Goal: Task Accomplishment & Management: Use online tool/utility

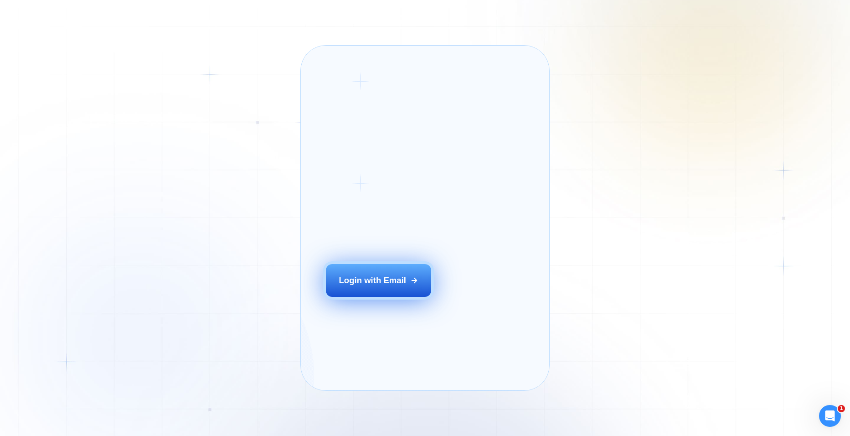
click at [369, 286] on div "Login with Email" at bounding box center [372, 280] width 67 height 12
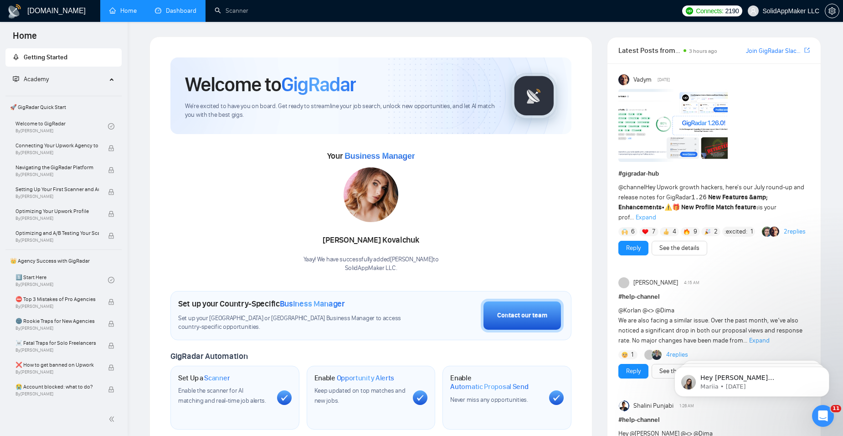
click at [183, 11] on link "Dashboard" at bounding box center [175, 11] width 41 height 8
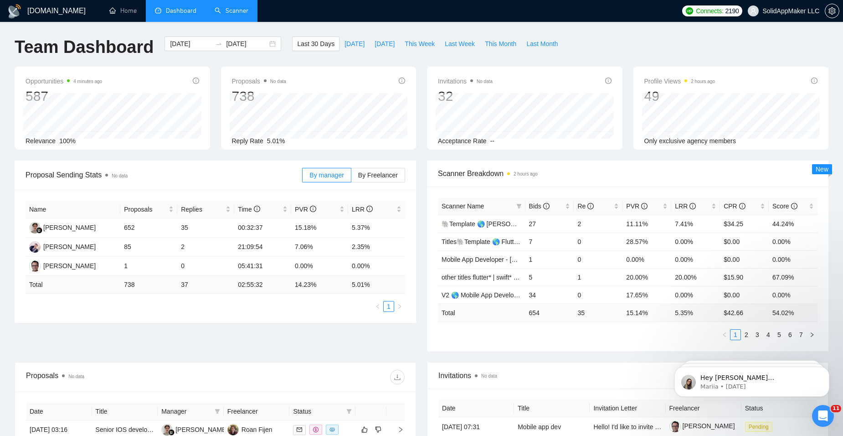
click at [230, 11] on link "Scanner" at bounding box center [232, 11] width 34 height 8
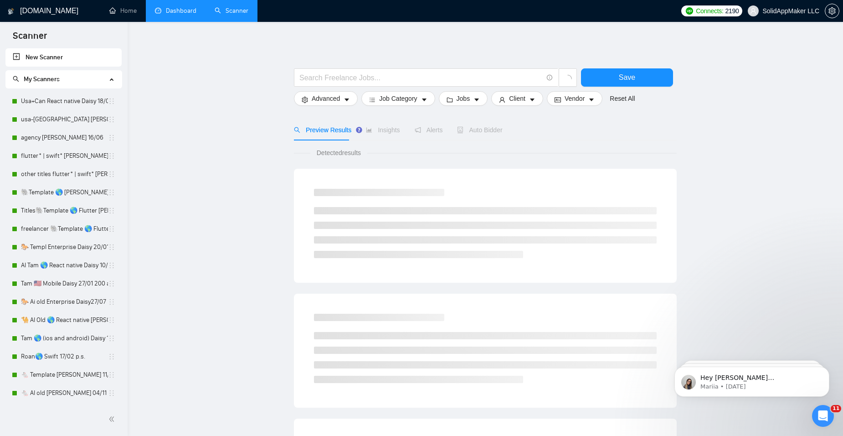
click at [51, 59] on link "New Scanner" at bounding box center [64, 57] width 102 height 18
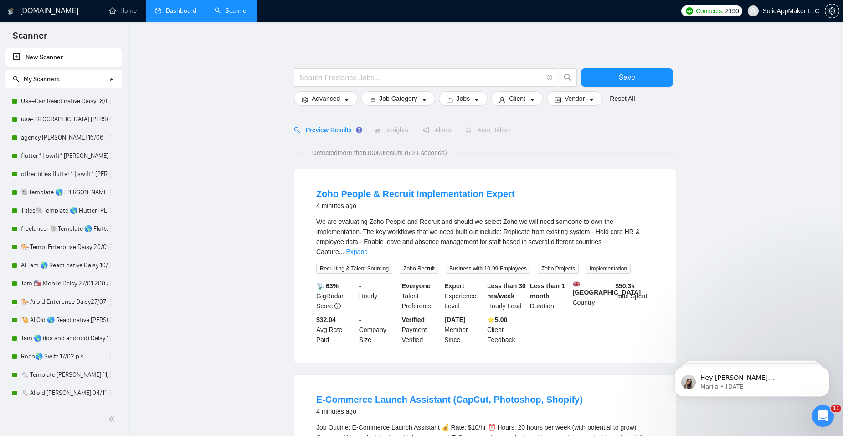
click at [51, 60] on link "New Scanner" at bounding box center [64, 57] width 102 height 18
click at [45, 54] on link "New Scanner" at bounding box center [64, 57] width 102 height 18
click at [51, 81] on span "My Scanners" at bounding box center [42, 79] width 36 height 8
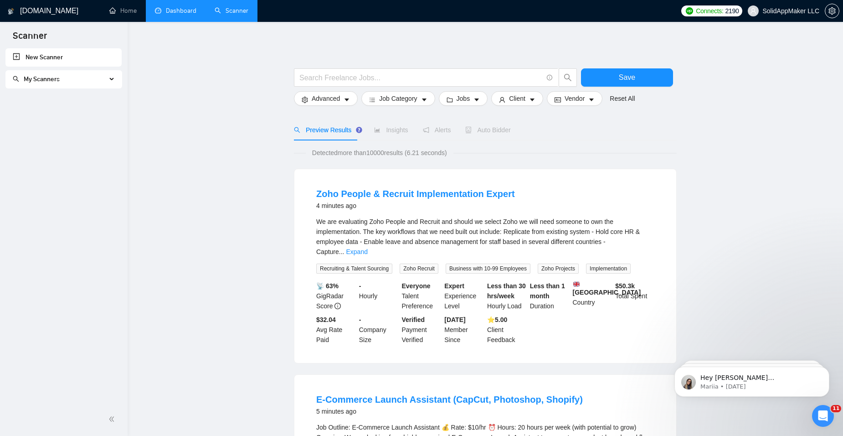
click at [51, 81] on span "My Scanners" at bounding box center [42, 79] width 36 height 8
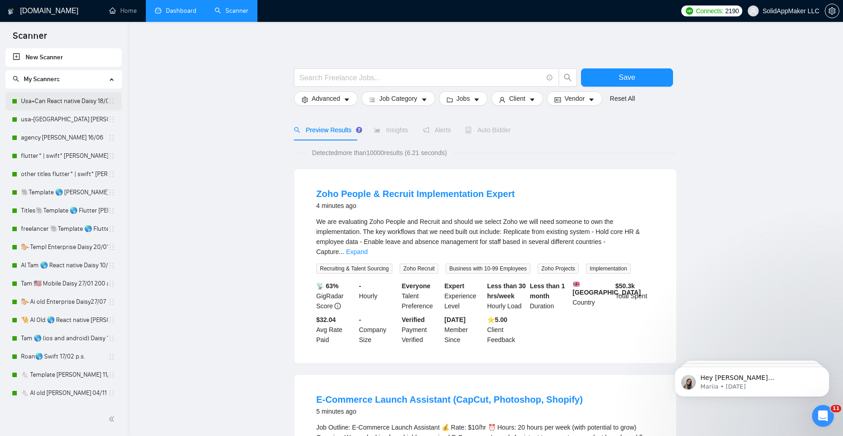
click at [53, 103] on link "Usa+Can React native Daisy 18/08 rem paragraphs" at bounding box center [64, 101] width 87 height 18
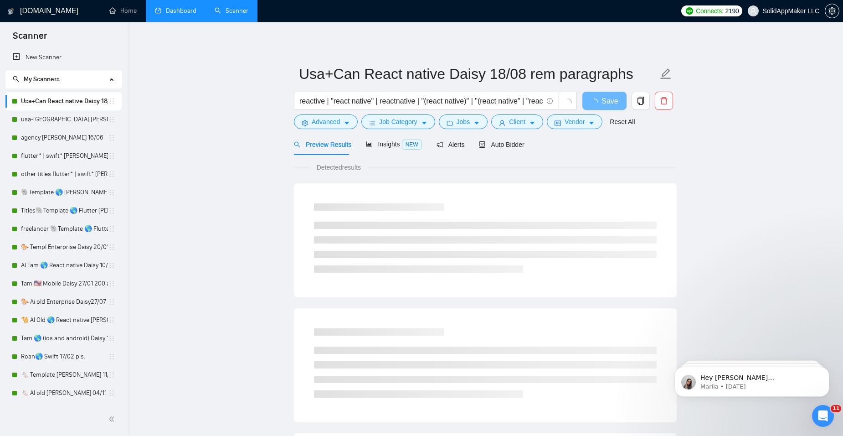
click at [110, 102] on icon "holder" at bounding box center [111, 101] width 7 height 7
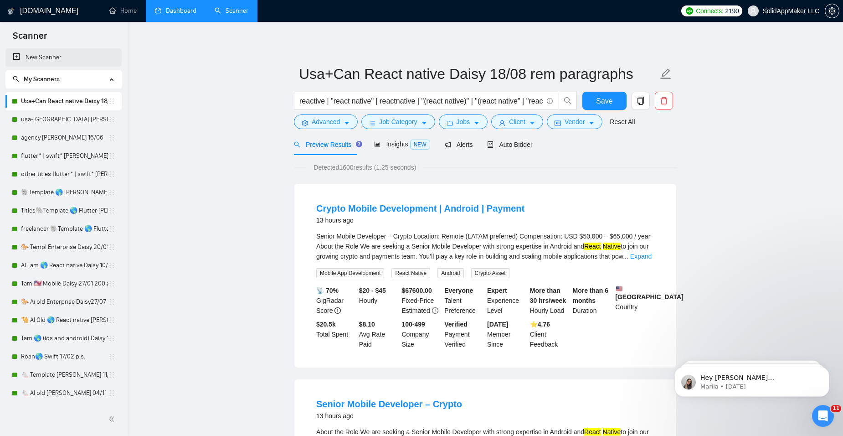
click at [17, 57] on link "New Scanner" at bounding box center [64, 57] width 102 height 18
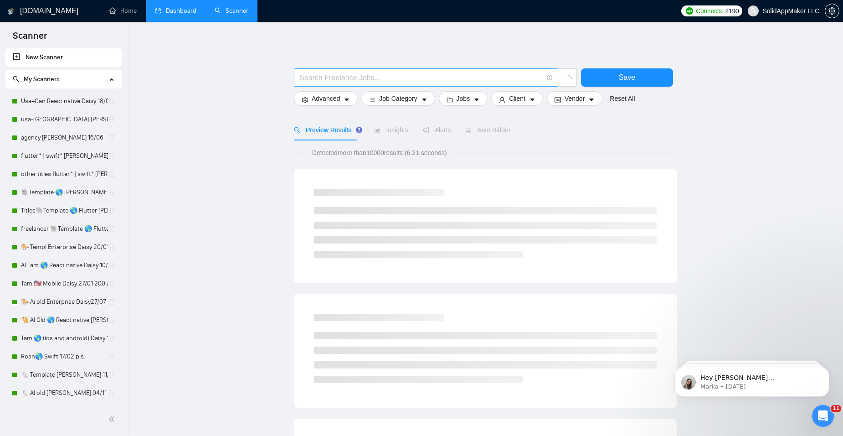
click at [304, 75] on input "text" at bounding box center [420, 77] width 243 height 11
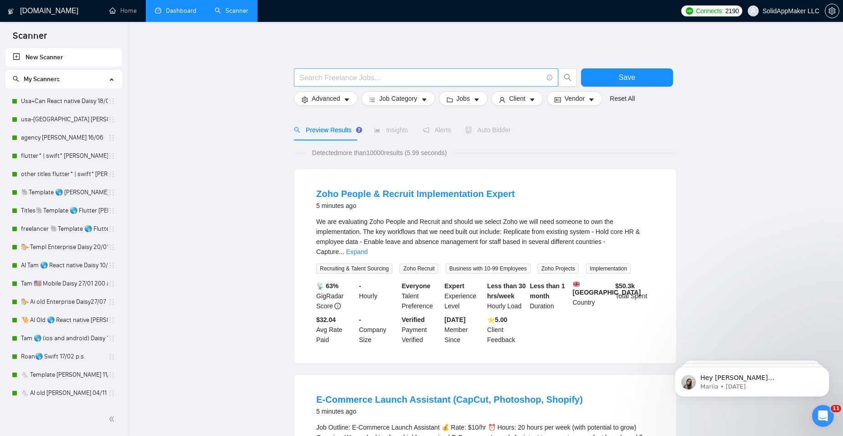
click at [328, 82] on input "text" at bounding box center [420, 77] width 243 height 11
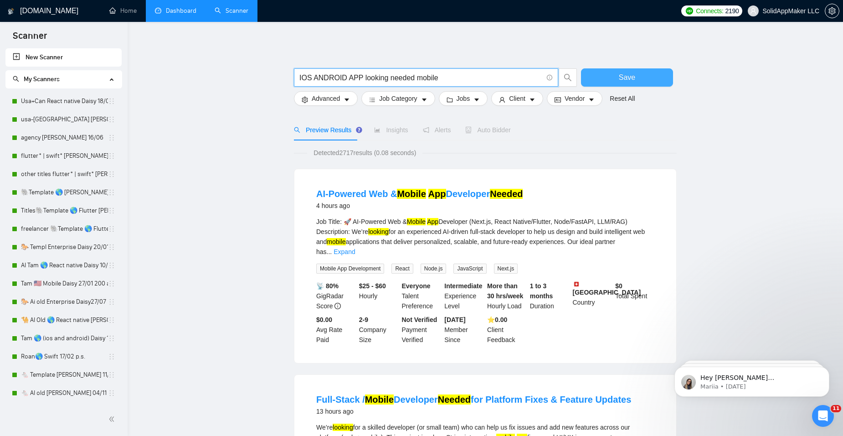
type input "IOS ANDROID APP looking needed mobile"
click at [623, 73] on span "Save" at bounding box center [627, 77] width 16 height 11
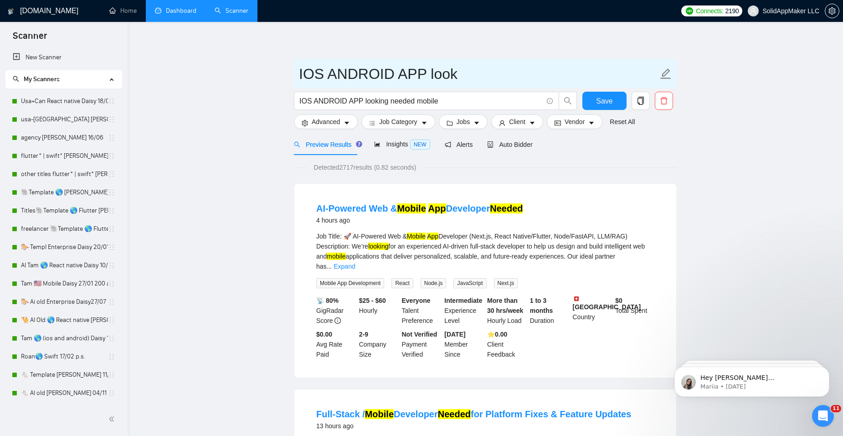
drag, startPoint x: 460, startPoint y: 75, endPoint x: 299, endPoint y: 75, distance: 160.8
click at [299, 75] on input "IOS ANDROID APP look" at bounding box center [478, 73] width 359 height 23
type input "Scanner based in words from Work History"
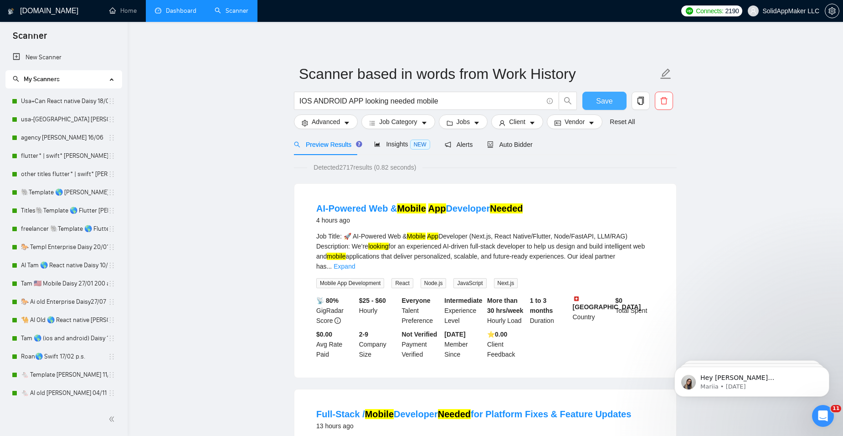
click at [608, 99] on span "Save" at bounding box center [604, 100] width 16 height 11
click at [515, 145] on span "Auto Bidder" at bounding box center [509, 144] width 45 height 7
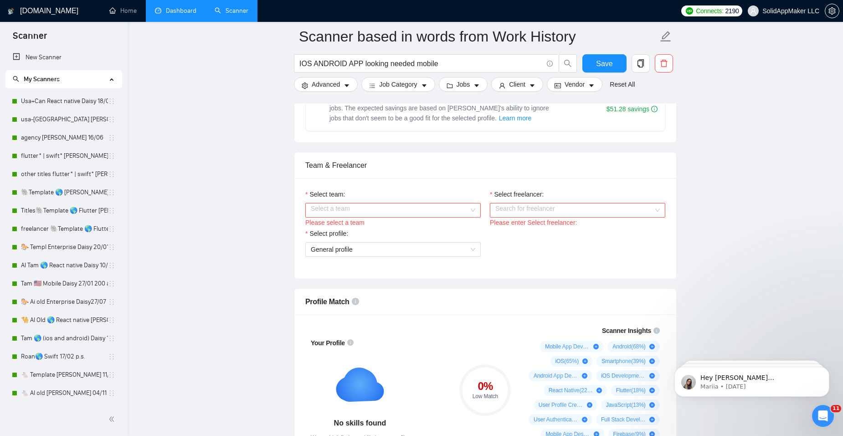
scroll to position [410, 0]
click at [466, 210] on input "Select team:" at bounding box center [390, 209] width 158 height 14
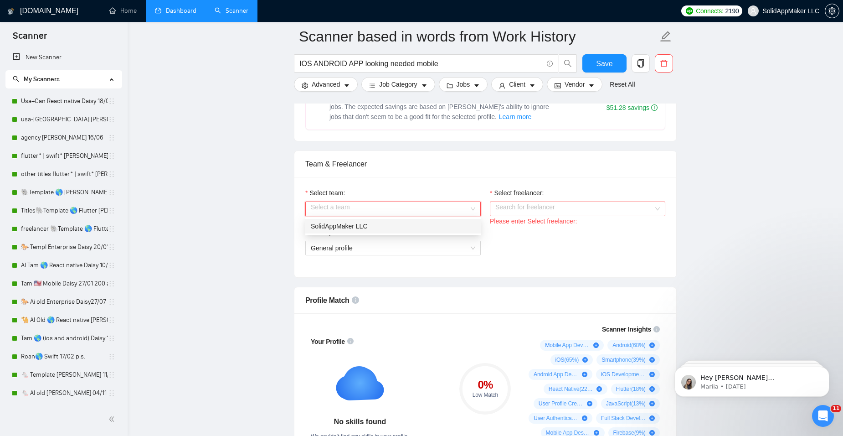
click at [456, 226] on div "SolidAppMaker LLC" at bounding box center [393, 226] width 164 height 10
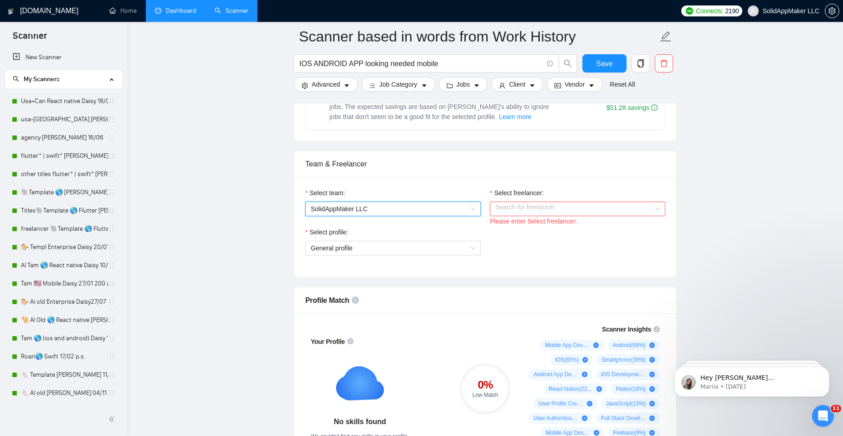
click at [529, 211] on input "Select freelancer:" at bounding box center [574, 209] width 158 height 14
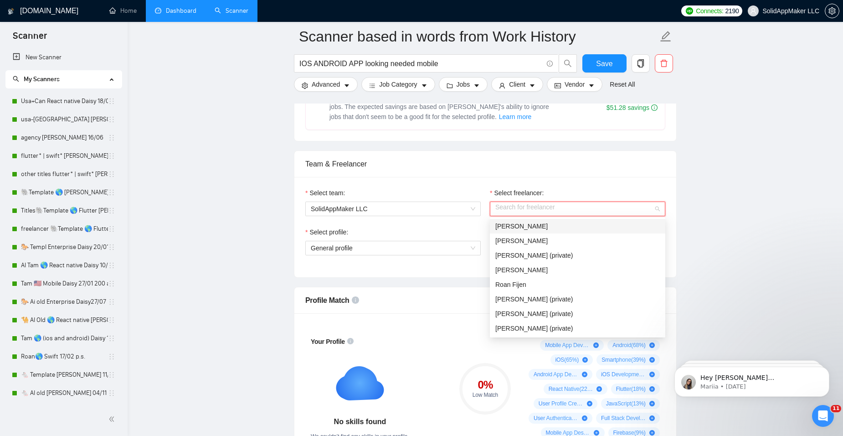
click at [528, 227] on div "[PERSON_NAME]" at bounding box center [577, 226] width 164 height 10
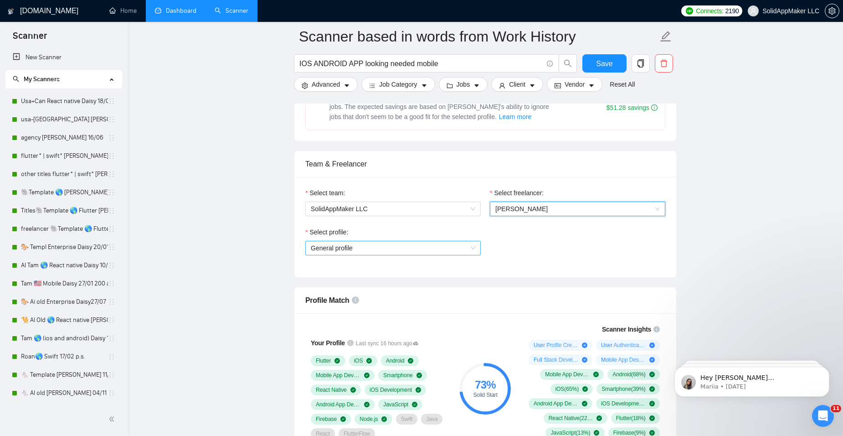
click at [445, 246] on span "General profile" at bounding box center [393, 248] width 164 height 14
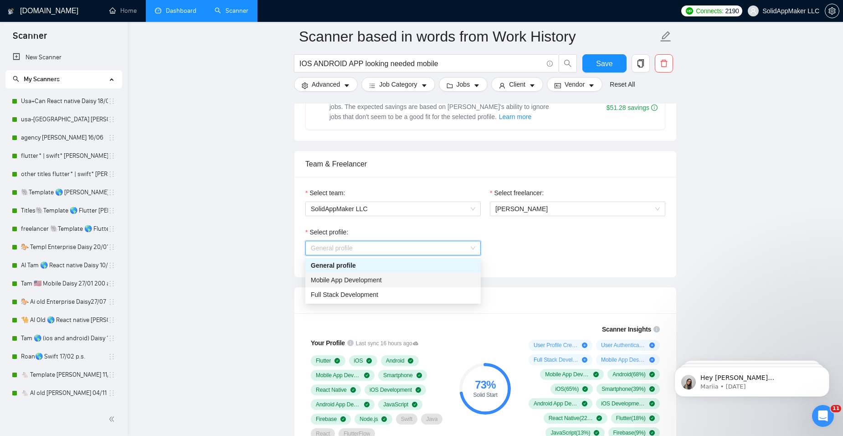
click at [412, 275] on div "Mobile App Development" at bounding box center [393, 280] width 164 height 10
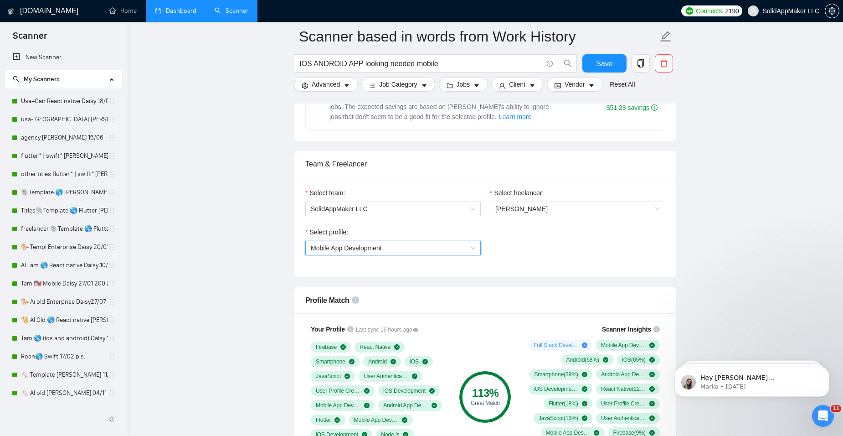
click at [435, 246] on span "Mobile App Development" at bounding box center [393, 248] width 164 height 14
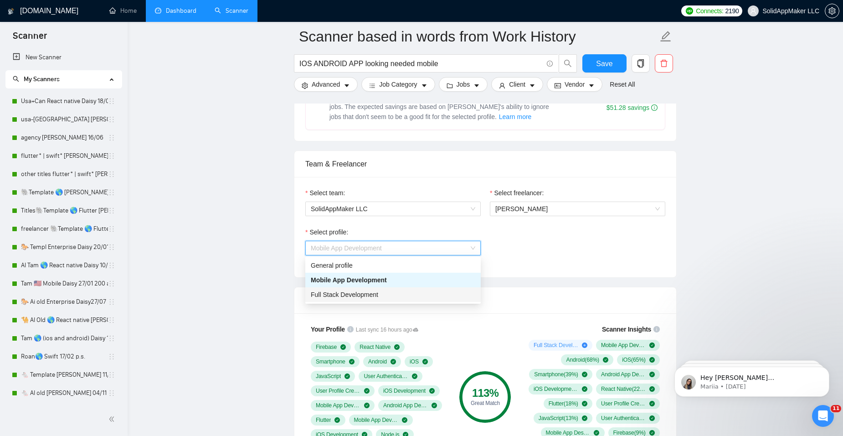
click at [405, 293] on div "Full Stack Development" at bounding box center [393, 294] width 164 height 10
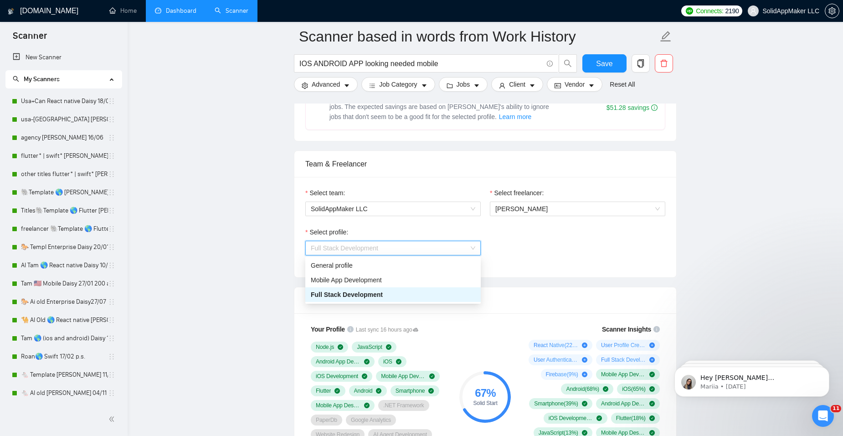
click at [438, 249] on span "Full Stack Development" at bounding box center [393, 248] width 164 height 14
click at [430, 276] on div "Mobile App Development" at bounding box center [393, 280] width 164 height 10
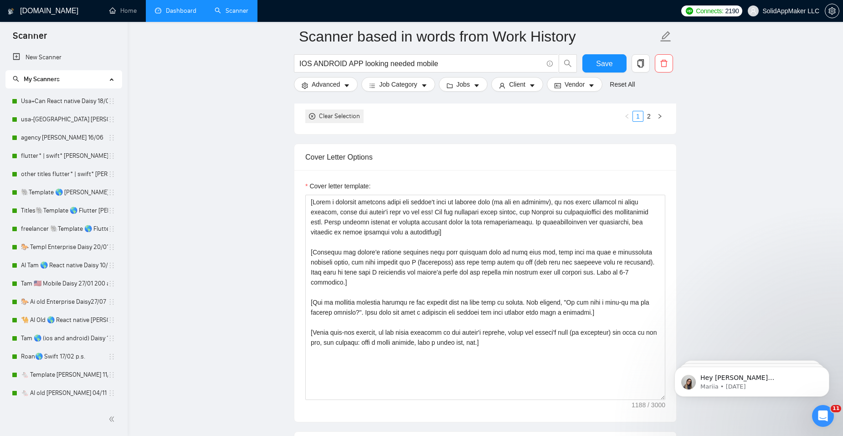
scroll to position [1002, 0]
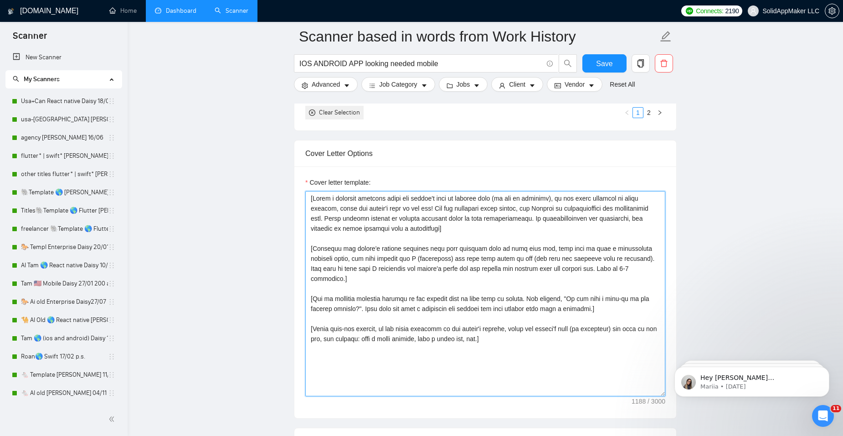
click at [376, 363] on textarea "Cover letter template:" at bounding box center [485, 293] width 360 height 205
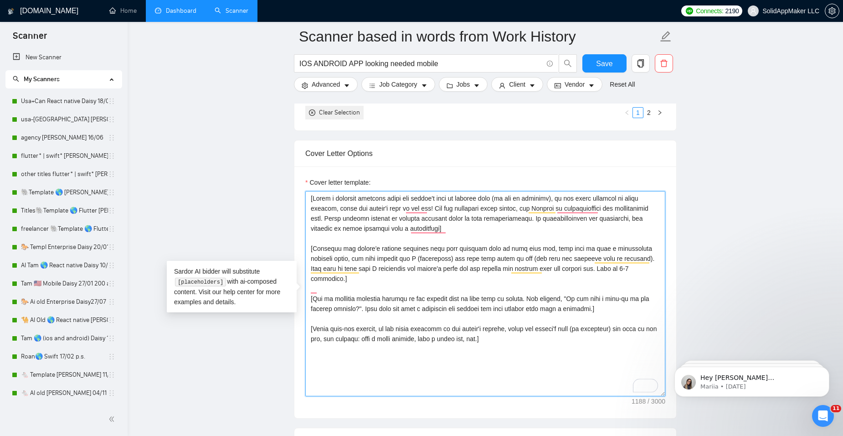
drag, startPoint x: 369, startPoint y: 365, endPoint x: 291, endPoint y: 180, distance: 201.6
click at [291, 180] on main "Scanner based in words from Work History IOS ANDROID APP looking needed mobile …" at bounding box center [485, 285] width 686 height 2503
drag, startPoint x: 534, startPoint y: 345, endPoint x: 241, endPoint y: 174, distance: 339.8
click at [241, 174] on main "Scanner based in words from Work History IOS ANDROID APP looking needed mobile …" at bounding box center [485, 285] width 686 height 2503
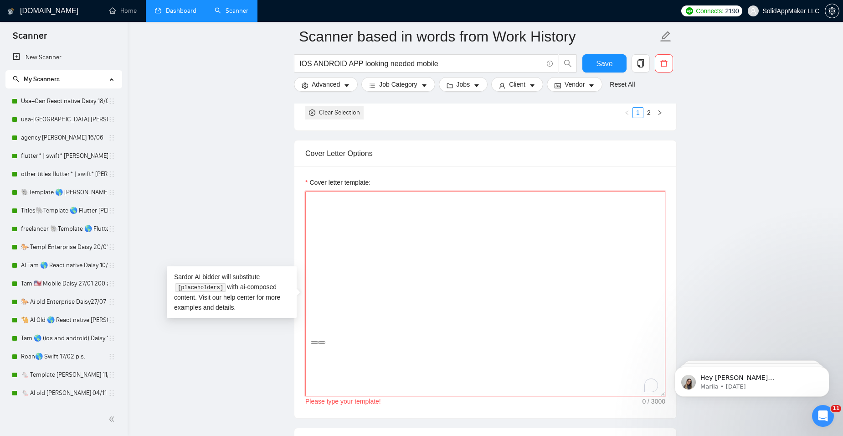
paste textarea "Lorem [ipsu dolorsit] ! Am con adipi el seddo! [Eiusm t incididu utlabore etdol…"
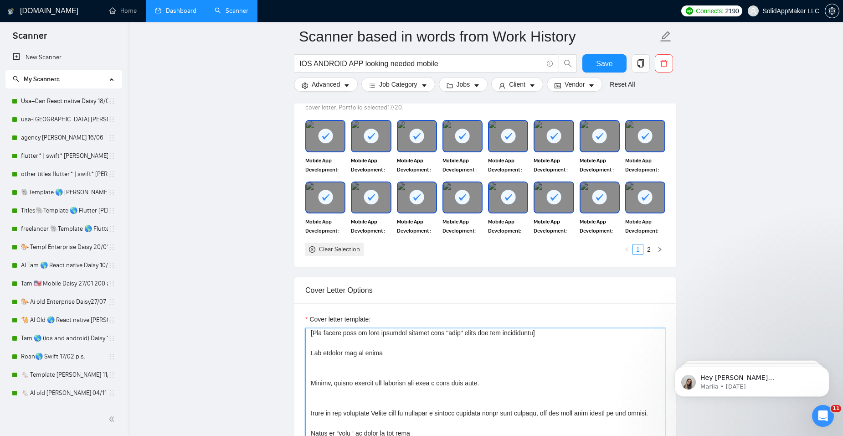
scroll to position [0, 0]
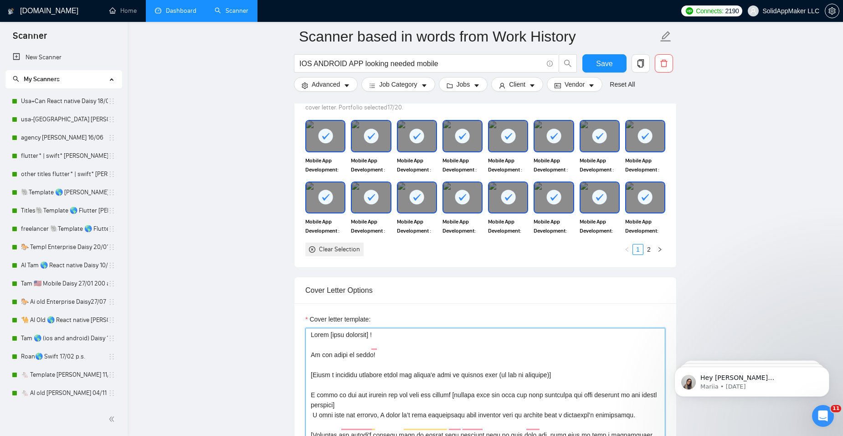
type textarea "Lorem [ipsu dolorsit] ! Am con adipi el seddo! [Eiusm t incididu utlabore etdol…"
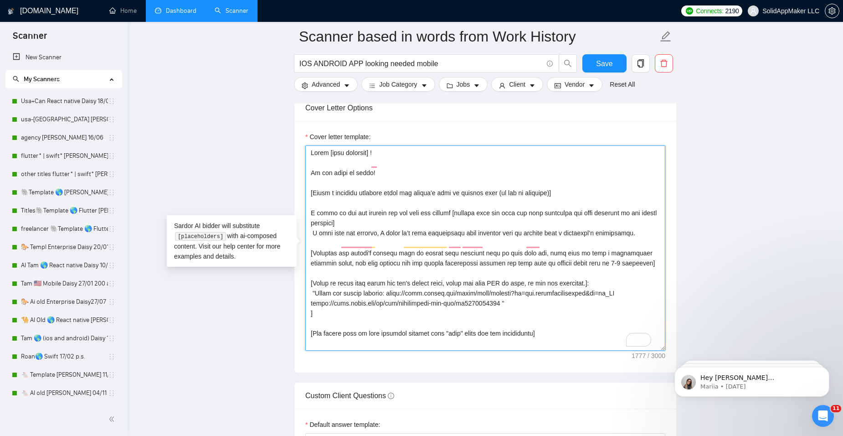
drag, startPoint x: 330, startPoint y: 337, endPoint x: 261, endPoint y: 123, distance: 225.1
click at [261, 123] on main "Scanner based in words from Work History IOS ANDROID APP looking needed mobile …" at bounding box center [485, 240] width 686 height 2503
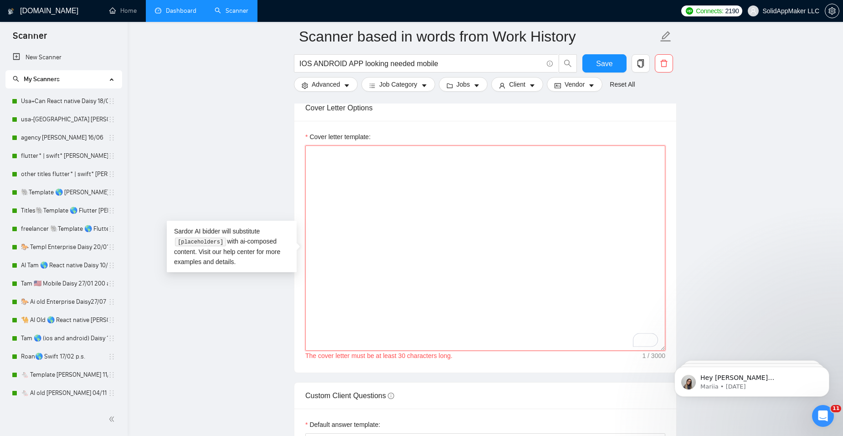
paste textarea "Lo ips dolor si ametc! [Adipi e seddoeiu temporin utlab etd magnaa'e admi ve qu…"
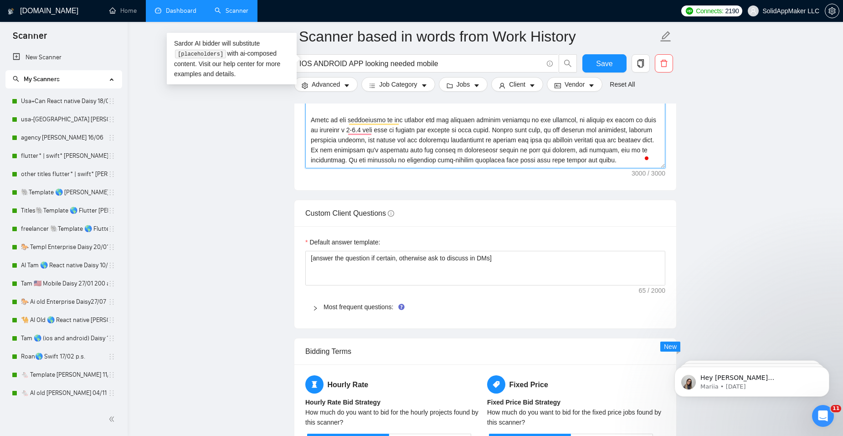
drag, startPoint x: 603, startPoint y: 163, endPoint x: 270, endPoint y: 62, distance: 347.8
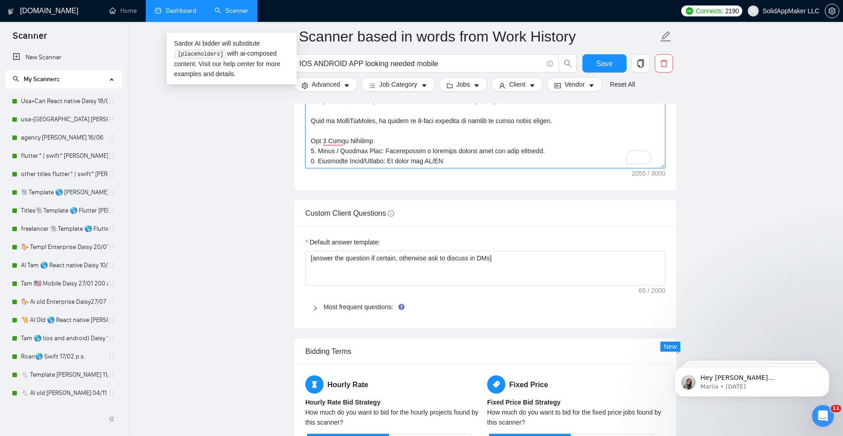
drag, startPoint x: 311, startPoint y: 110, endPoint x: 599, endPoint y: 194, distance: 299.3
click at [590, 190] on form "Auto Bidding Enabled Auto Bidding Enabled: OFF Auto Bidder Schedule Auto Biddin…" at bounding box center [485, 44] width 383 height 2207
type textarea "We are ready to start! [Write a personal greeting using the client's name or co…"
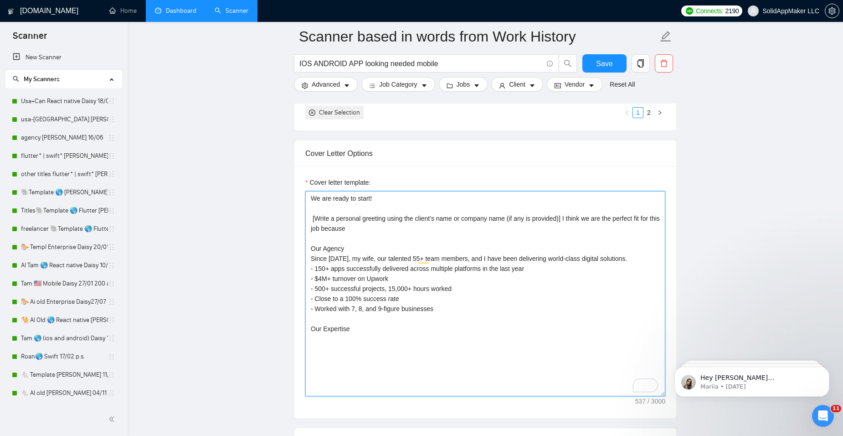
drag, startPoint x: 388, startPoint y: 335, endPoint x: 283, endPoint y: 169, distance: 195.9
click at [283, 169] on main "Scanner based in words from Work History IOS ANDROID APP looking needed mobile …" at bounding box center [485, 285] width 686 height 2503
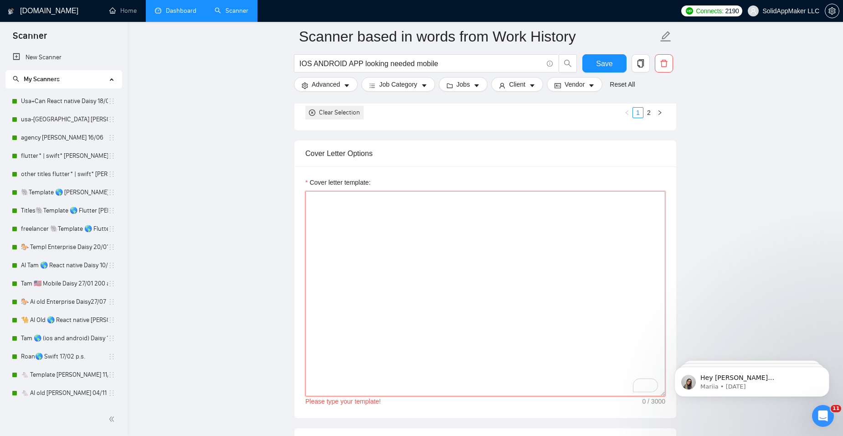
paste textarea "Lorem [ipsu dolorsit] ! Am con adipi el seddo! [Eiusm t incididu utlabore etdol…"
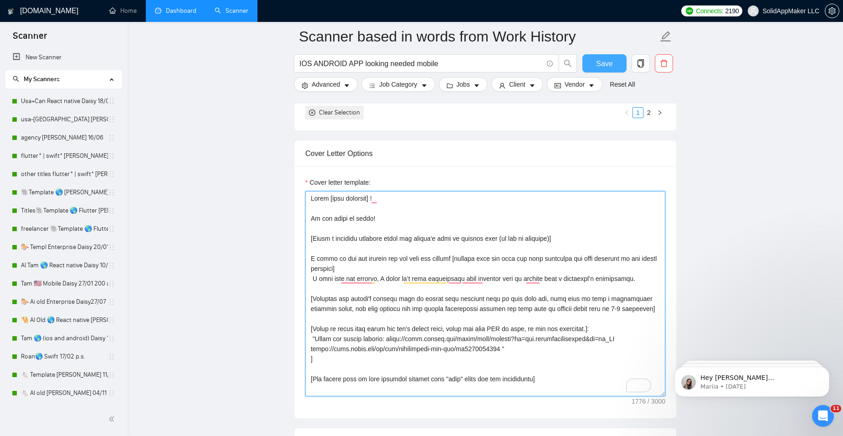
type textarea "Lorem [ipsu dolorsit] ! Am con adipi el seddo! [Eiusm t incididu utlabore etdol…"
click at [606, 67] on span "Save" at bounding box center [604, 63] width 16 height 11
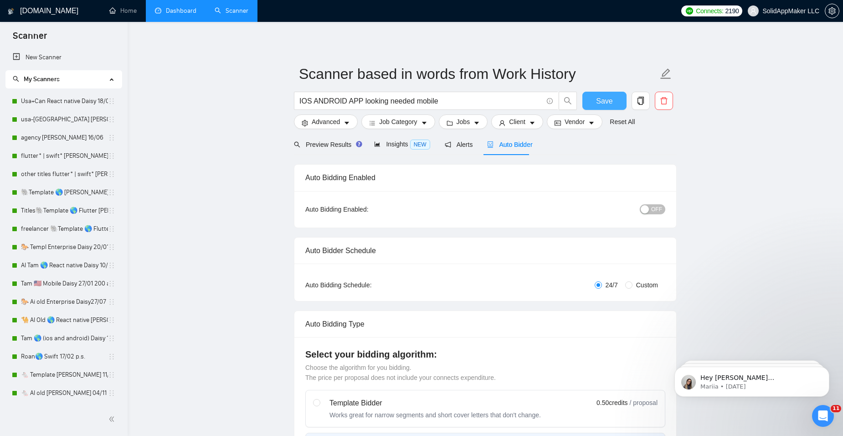
click at [606, 97] on span "Save" at bounding box center [604, 100] width 16 height 11
click at [610, 99] on span "Save" at bounding box center [604, 100] width 16 height 11
click at [406, 123] on span "Job Category" at bounding box center [398, 122] width 38 height 10
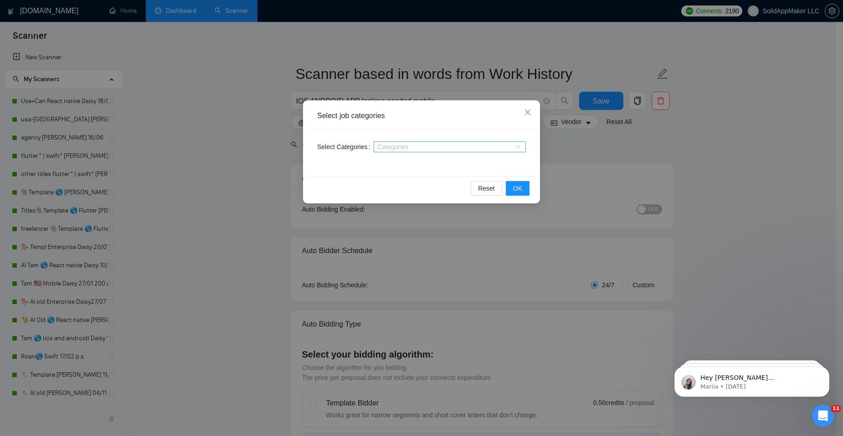
click at [517, 144] on div "Categories" at bounding box center [450, 146] width 152 height 11
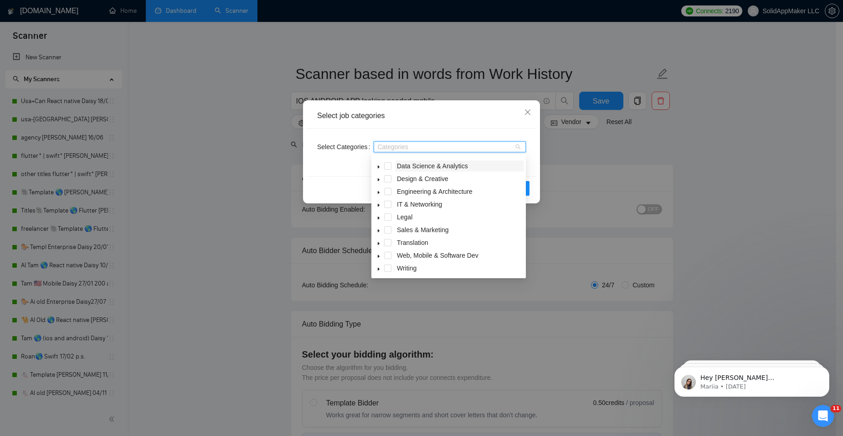
scroll to position [36, 0]
click at [381, 255] on span at bounding box center [378, 254] width 11 height 11
click at [392, 255] on div "Web, Mobile & Software Dev" at bounding box center [448, 255] width 151 height 13
click at [386, 255] on span at bounding box center [387, 254] width 7 height 7
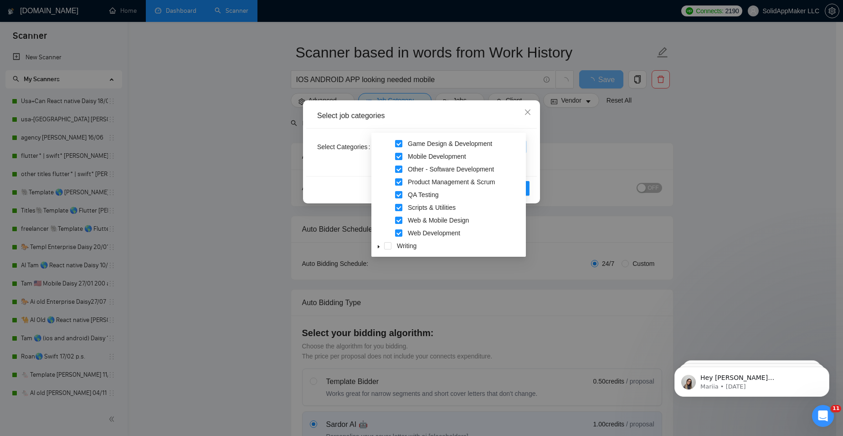
scroll to position [46, 0]
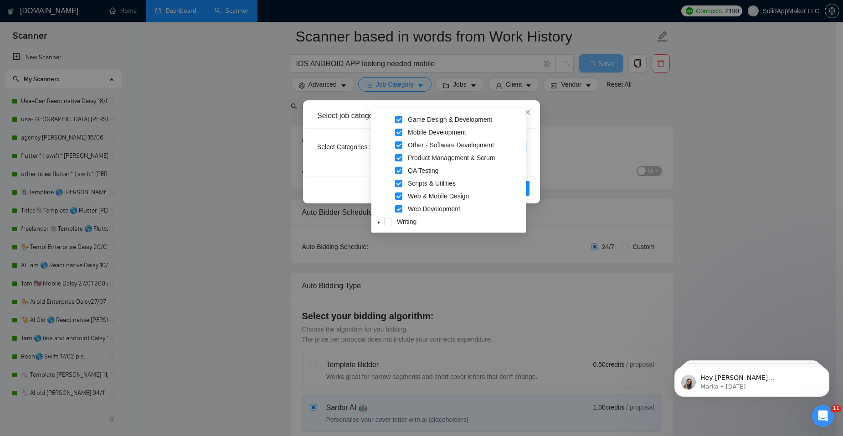
click at [529, 161] on div "Select Categories Web, Mobile & Software Dev" at bounding box center [421, 151] width 231 height 47
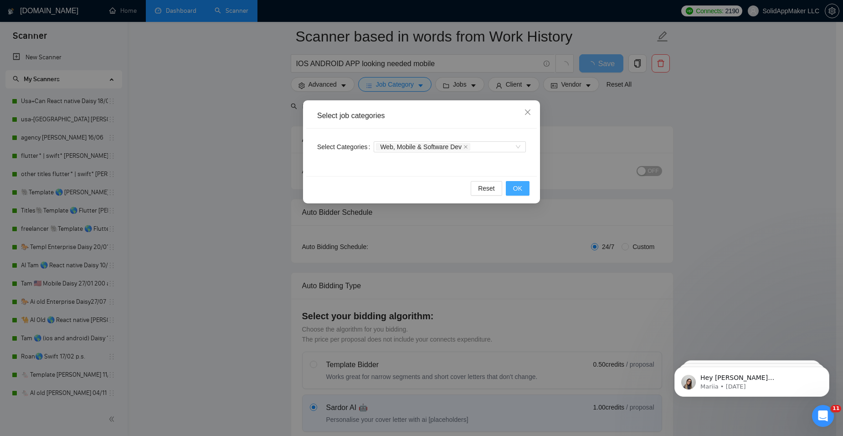
click at [513, 191] on button "OK" at bounding box center [518, 188] width 24 height 15
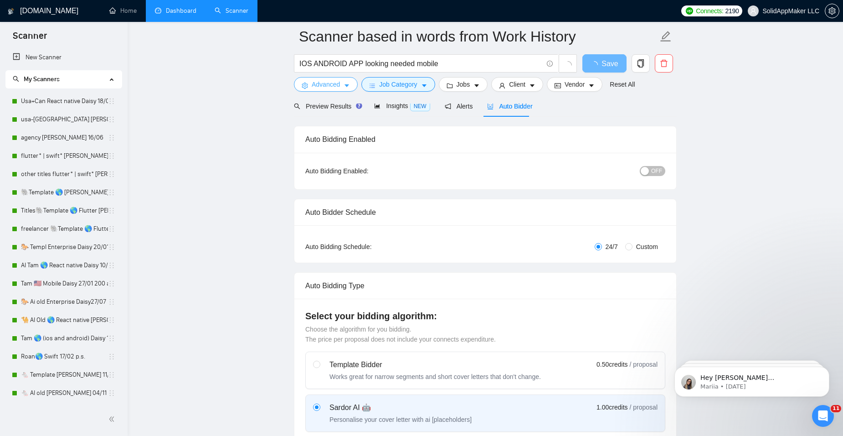
click at [341, 86] on button "Advanced" at bounding box center [326, 84] width 64 height 15
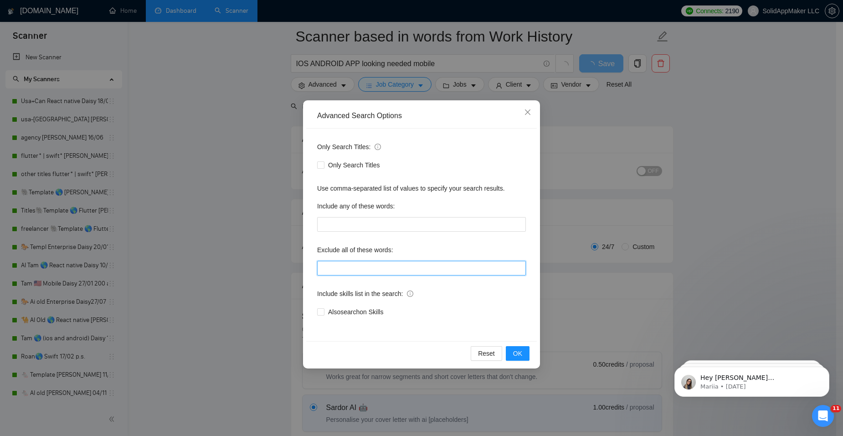
click at [338, 271] on input "text" at bounding box center [421, 268] width 209 height 15
drag, startPoint x: 430, startPoint y: 270, endPoint x: 453, endPoint y: 270, distance: 23.2
click at [453, 270] on input ""Unity", "App Review", bug*, update*, Telechat, consult*, bug (fix*), "no agenc…" at bounding box center [421, 268] width 209 height 15
type input ""Unity", "App Review", bug*, update*, consult*, bug (fix*), "no agency", "no ag…"
click at [520, 354] on span "OK" at bounding box center [517, 353] width 9 height 10
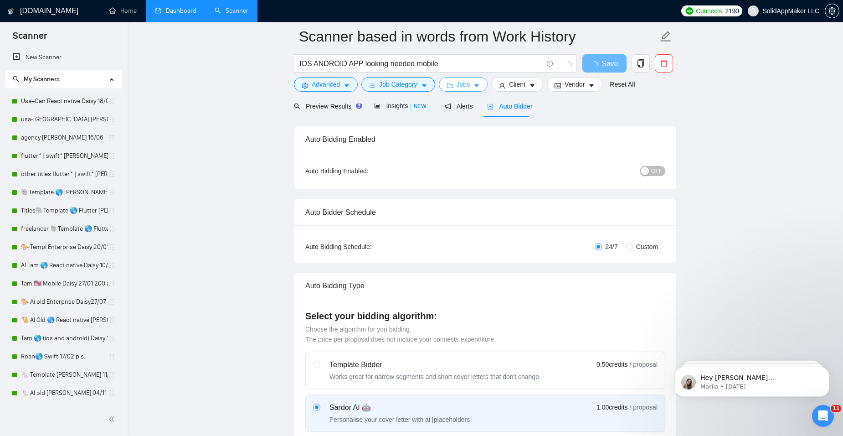
click at [478, 82] on button "Jobs" at bounding box center [463, 84] width 49 height 15
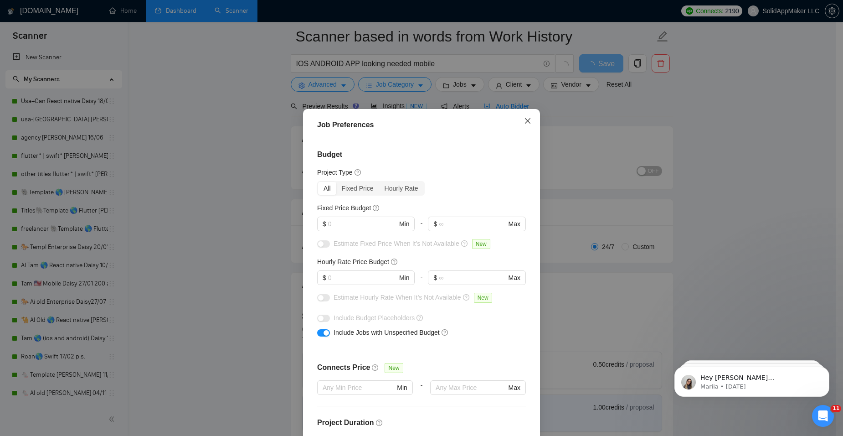
click at [524, 120] on icon "close" at bounding box center [527, 120] width 7 height 7
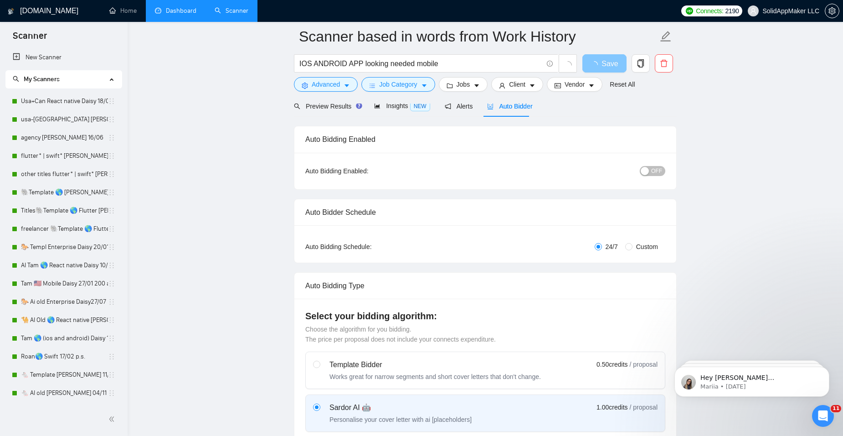
click at [606, 66] on span "Save" at bounding box center [609, 63] width 16 height 11
click at [612, 67] on button "Save" at bounding box center [604, 63] width 44 height 18
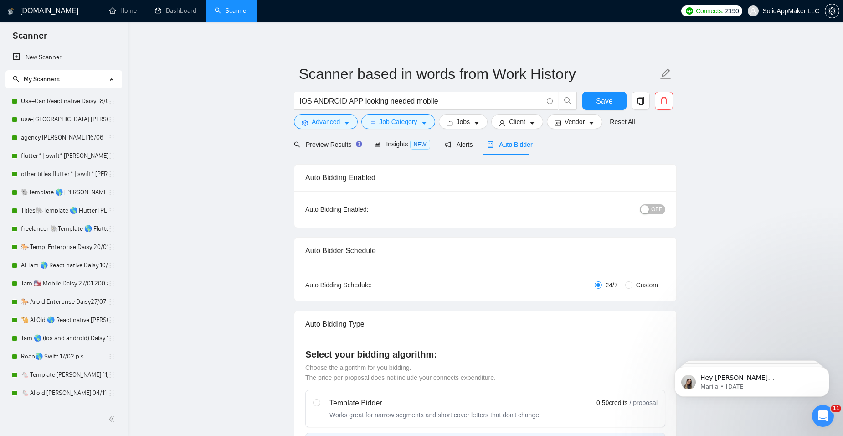
click at [659, 211] on span "OFF" at bounding box center [656, 209] width 11 height 10
click at [647, 211] on span "ON" at bounding box center [650, 209] width 8 height 10
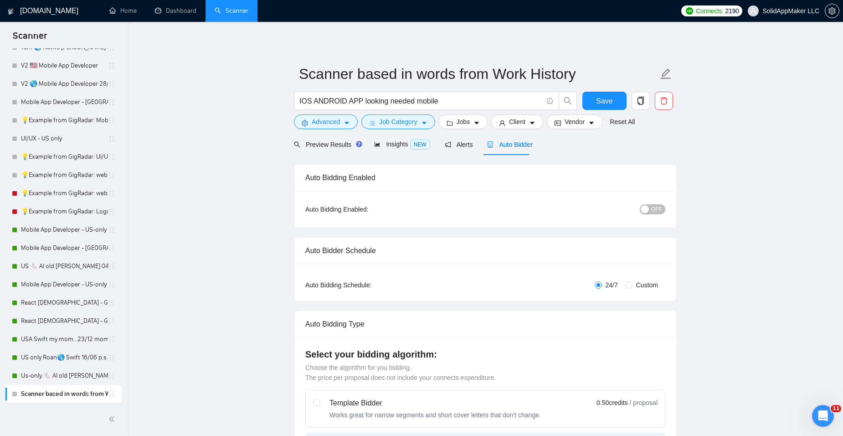
scroll to position [492, 0]
